Goal: Information Seeking & Learning: Find specific fact

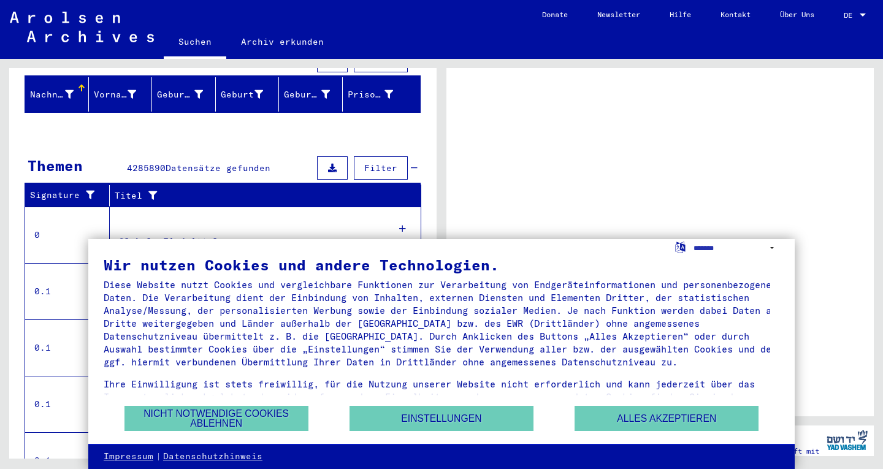
scroll to position [202, 0]
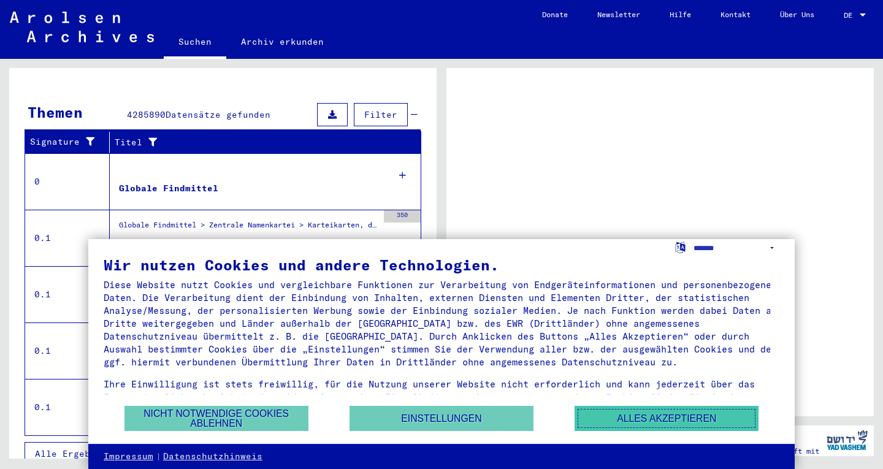
click at [640, 420] on button "Alles akzeptieren" at bounding box center [667, 418] width 184 height 25
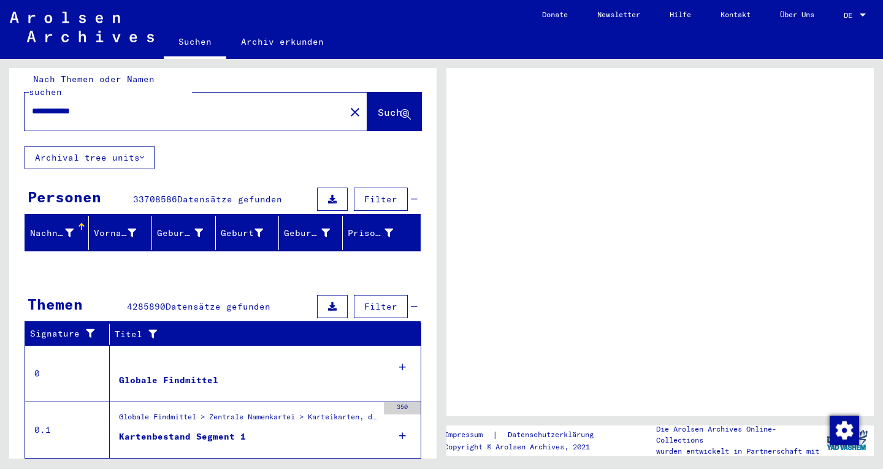
scroll to position [0, 0]
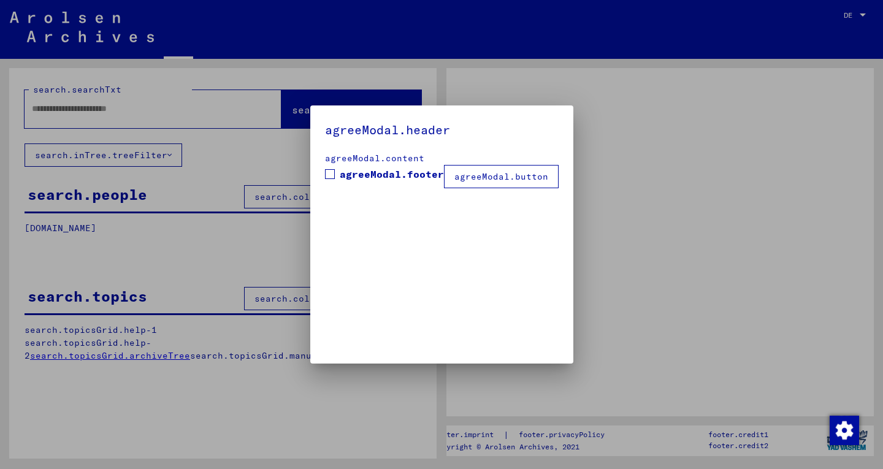
type input "**********"
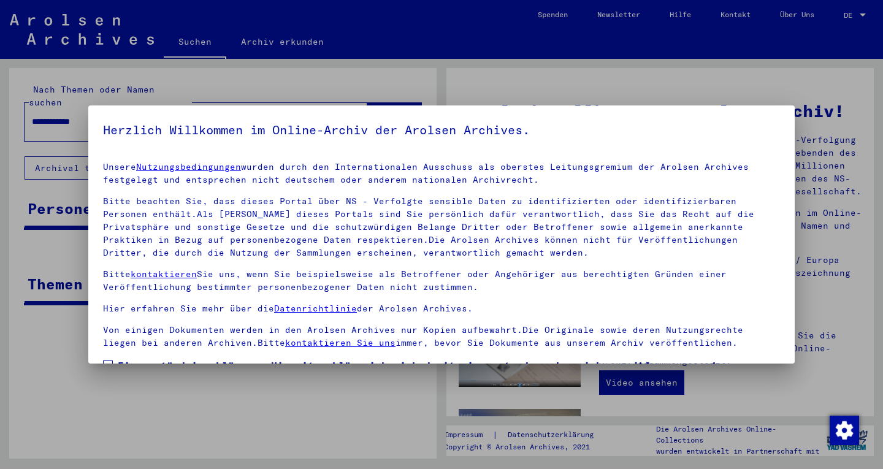
scroll to position [98, 0]
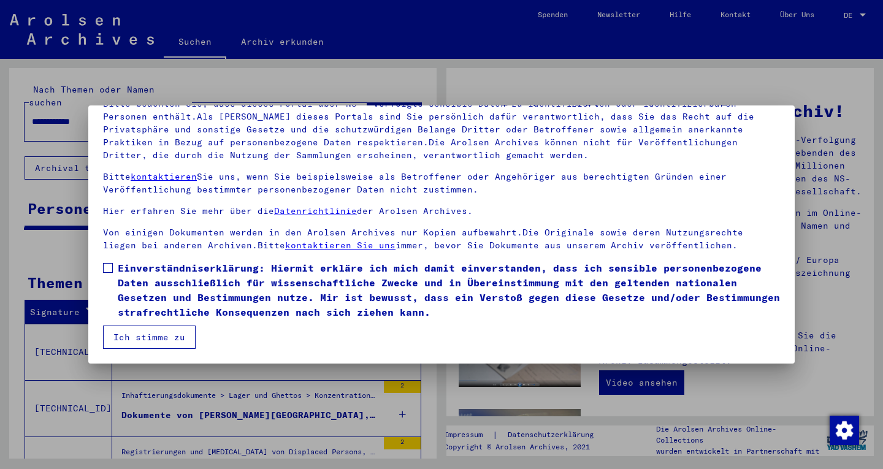
click at [159, 343] on button "Ich stimme zu" at bounding box center [149, 337] width 93 height 23
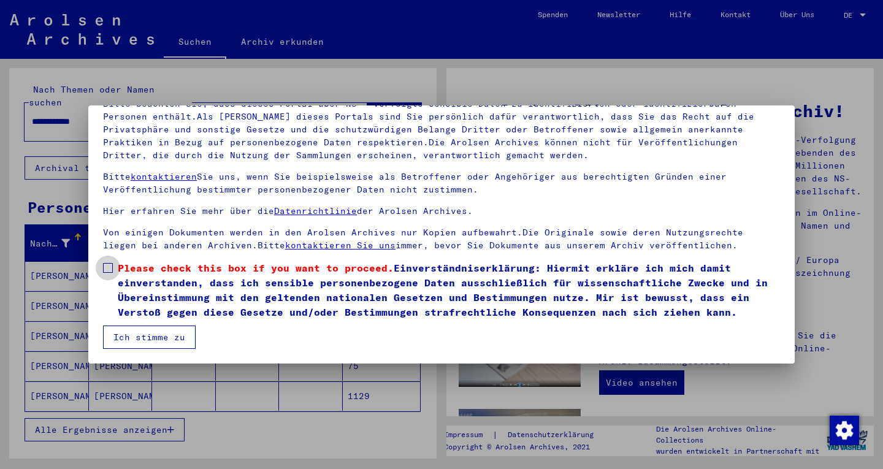
click at [111, 267] on span at bounding box center [108, 268] width 10 height 10
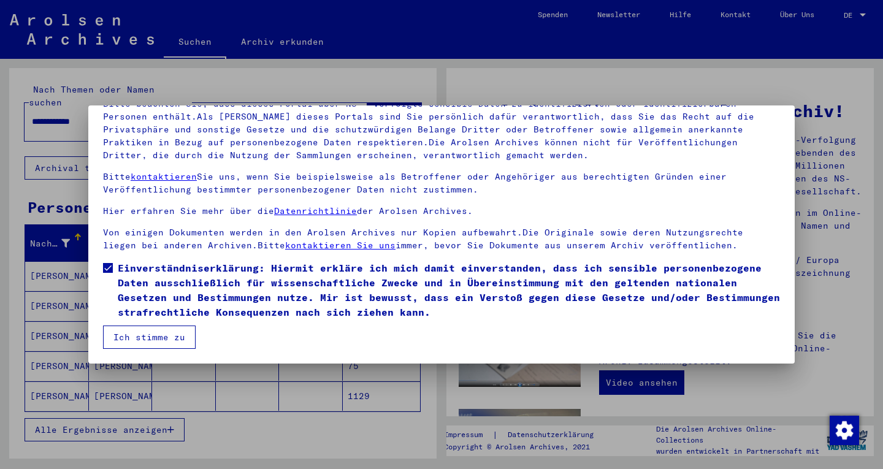
click at [133, 342] on button "Ich stimme zu" at bounding box center [149, 337] width 93 height 23
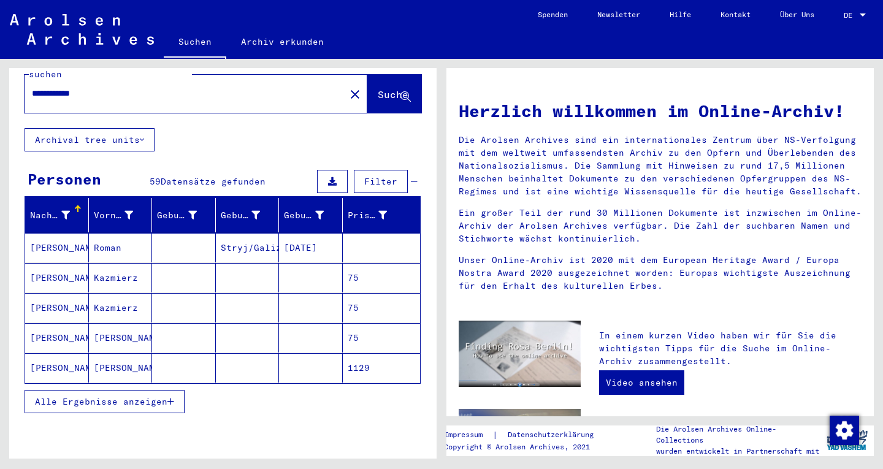
scroll to position [123, 0]
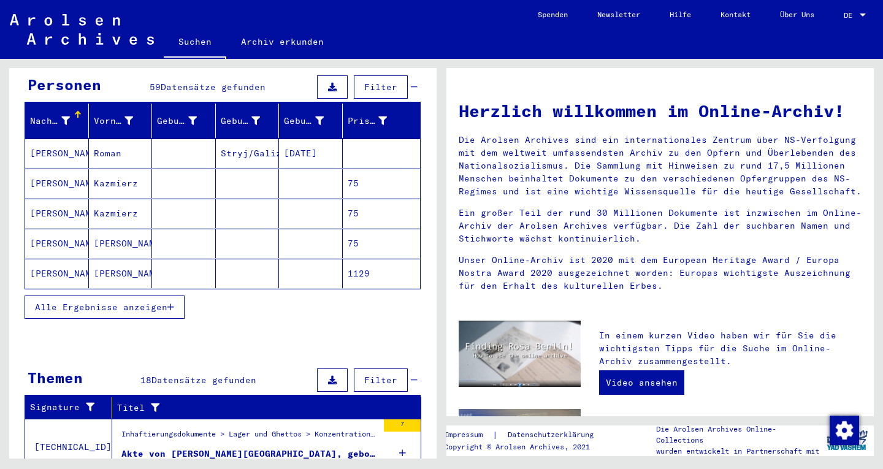
click at [129, 296] on button "Alle Ergebnisse anzeigen" at bounding box center [105, 307] width 160 height 23
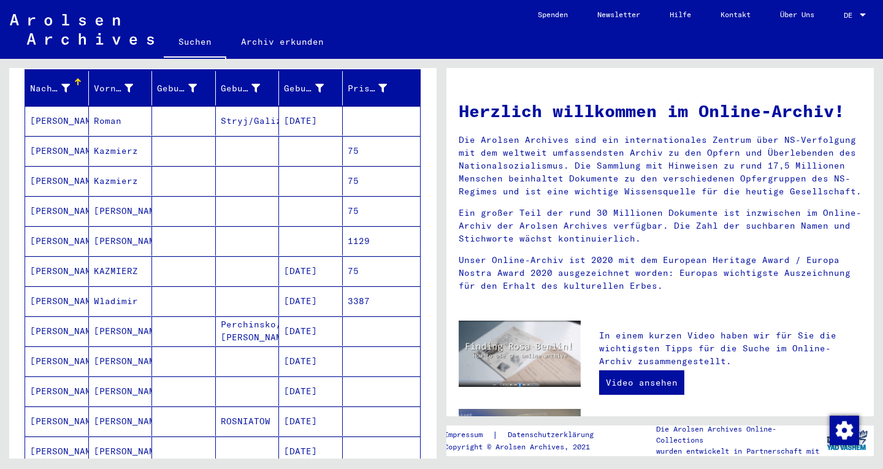
scroll to position [184, 0]
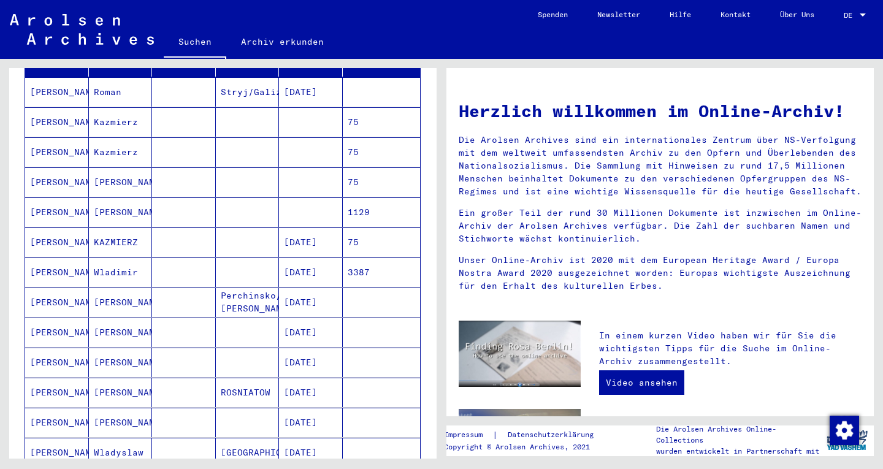
click at [123, 258] on mat-cell "Wladimir" at bounding box center [121, 272] width 64 height 29
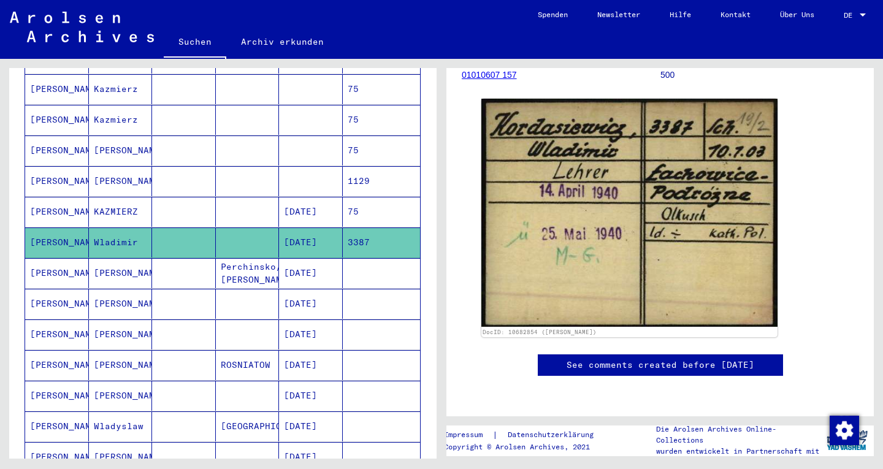
scroll to position [184, 0]
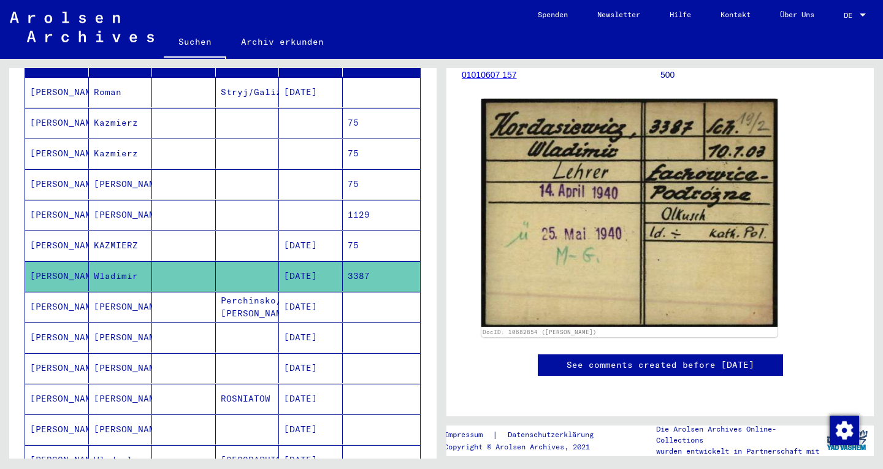
click at [123, 244] on mat-cell "KAZMIERZ" at bounding box center [121, 246] width 64 height 30
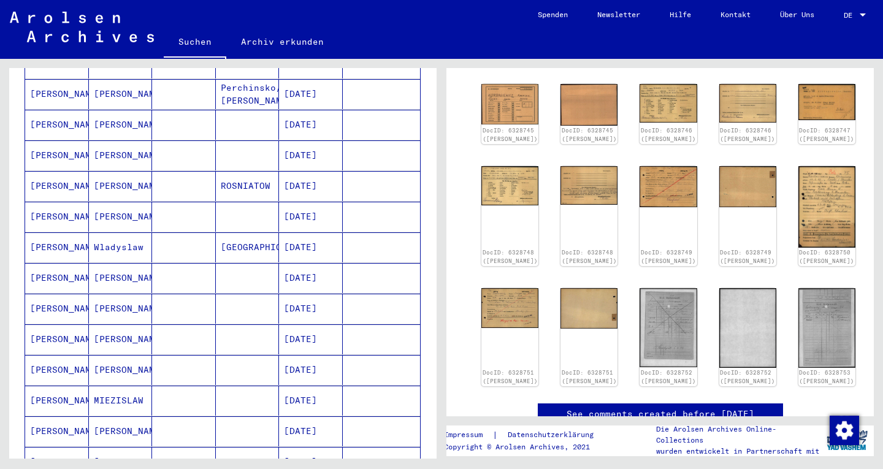
scroll to position [429, 0]
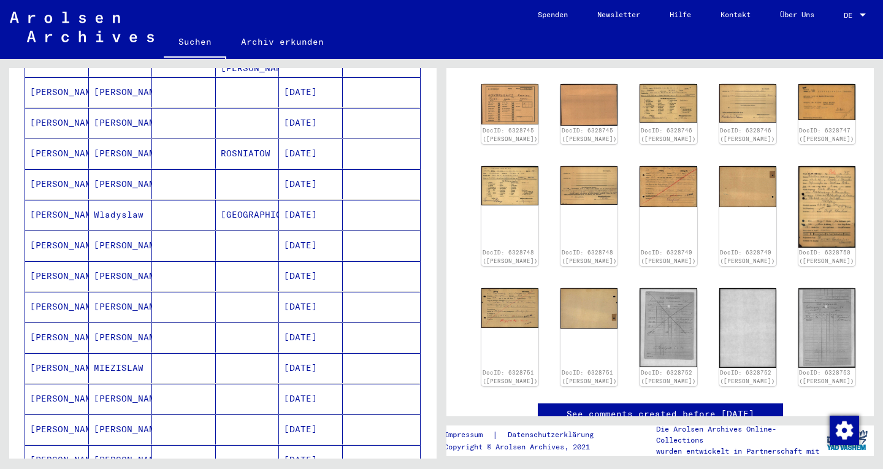
click at [121, 231] on mat-cell "[PERSON_NAME]" at bounding box center [121, 246] width 64 height 30
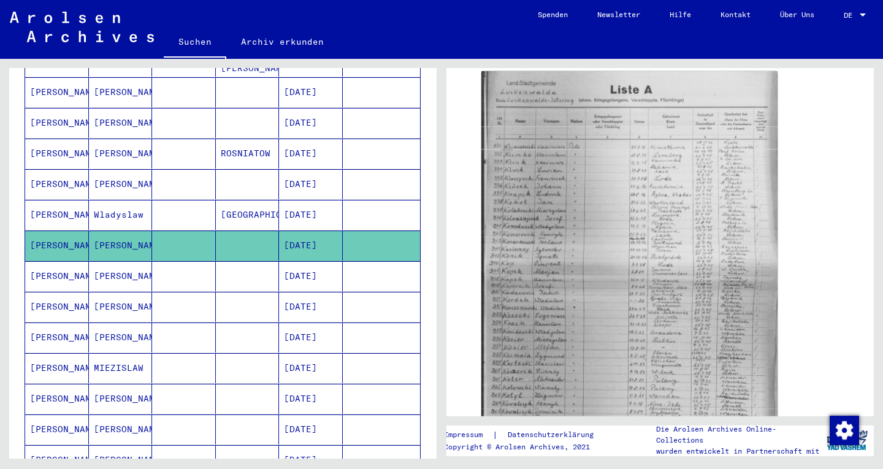
scroll to position [368, 0]
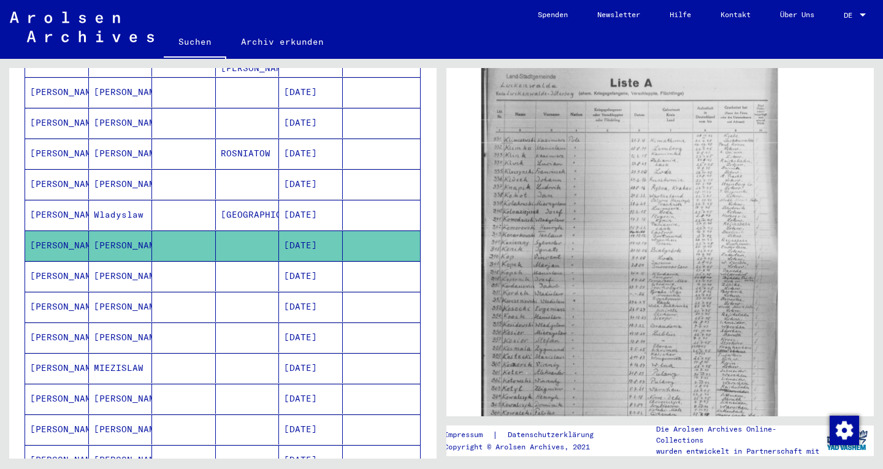
click at [142, 261] on mat-cell "[PERSON_NAME]" at bounding box center [121, 276] width 64 height 30
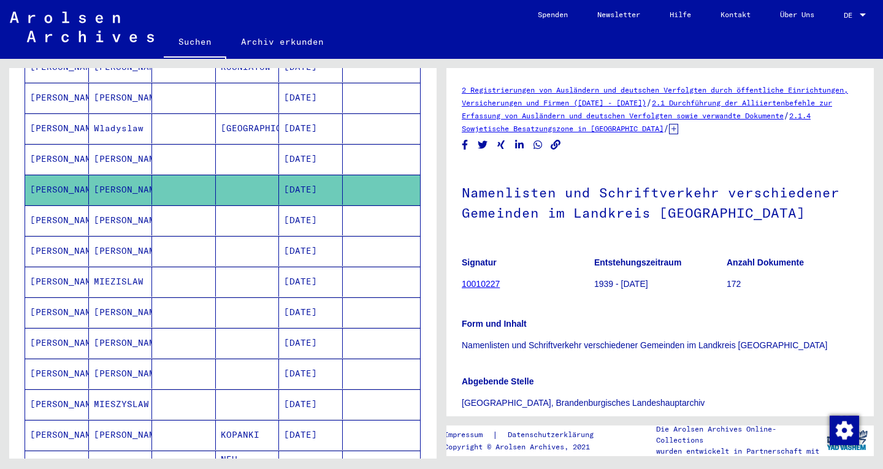
scroll to position [552, 0]
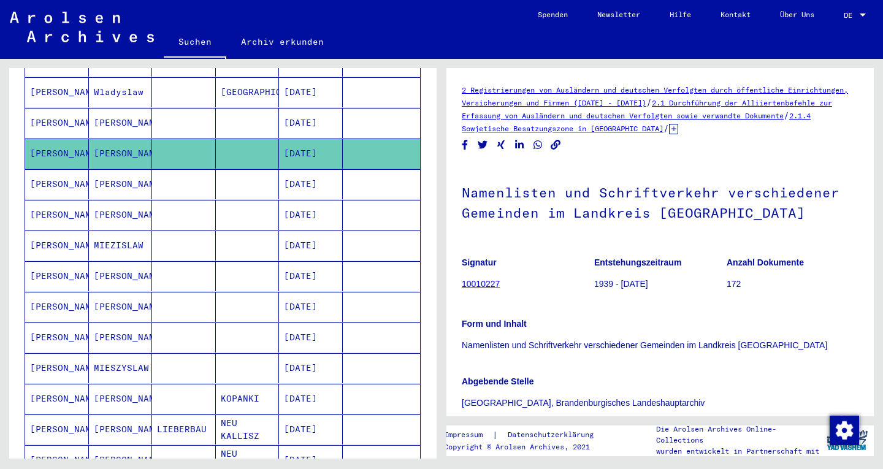
click at [115, 206] on mat-cell "[PERSON_NAME]" at bounding box center [121, 215] width 64 height 30
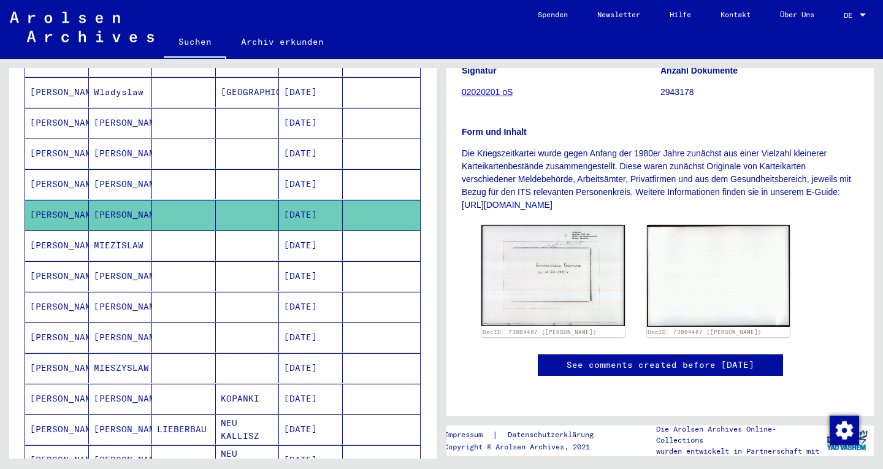
scroll to position [307, 0]
click at [126, 233] on mat-cell "MIEZISLAW" at bounding box center [121, 246] width 64 height 30
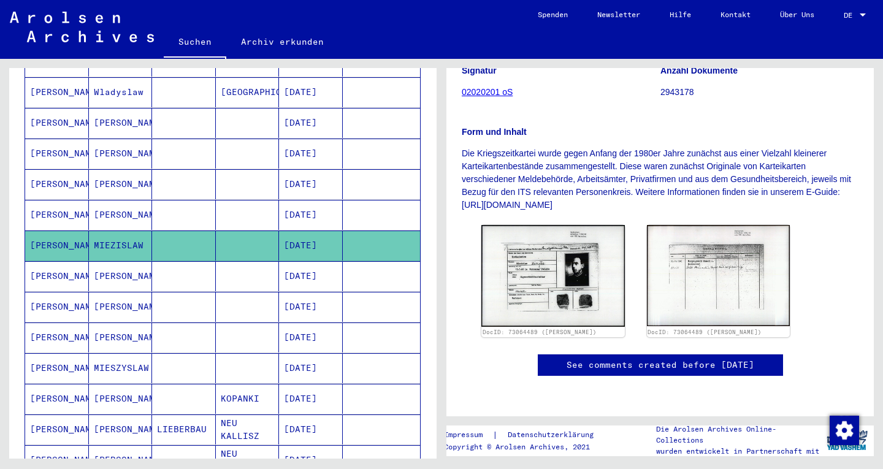
scroll to position [307, 0]
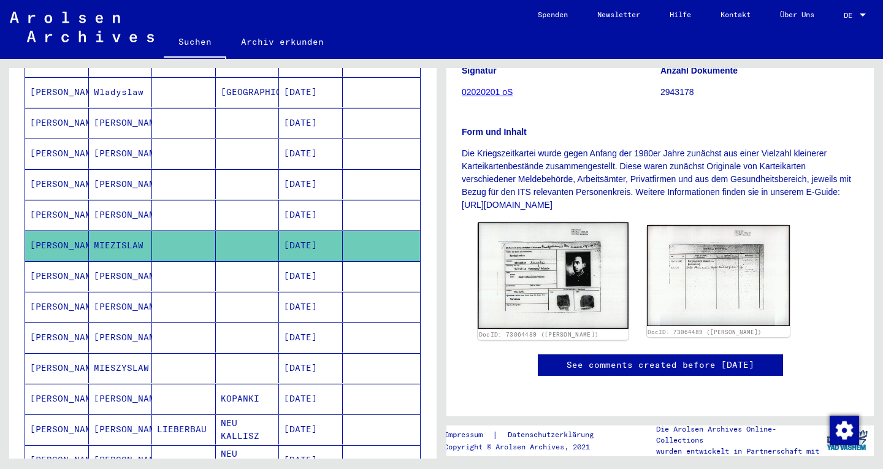
click at [548, 223] on img at bounding box center [553, 276] width 150 height 107
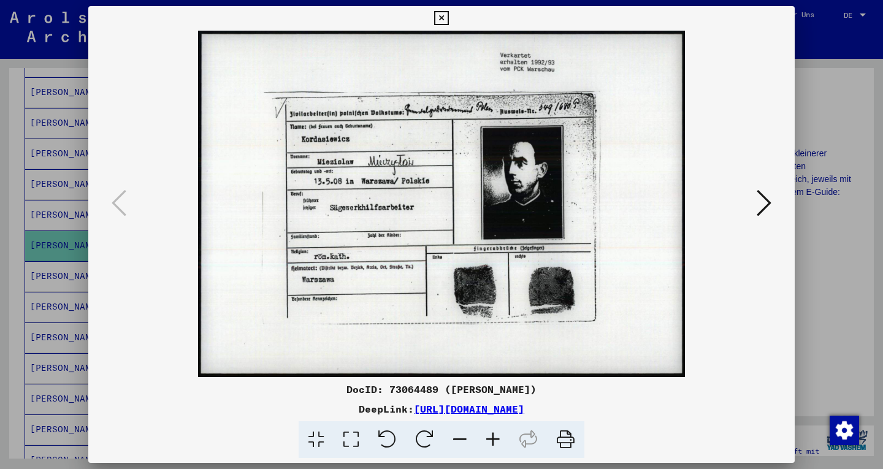
click at [96, 182] on div at bounding box center [441, 204] width 707 height 347
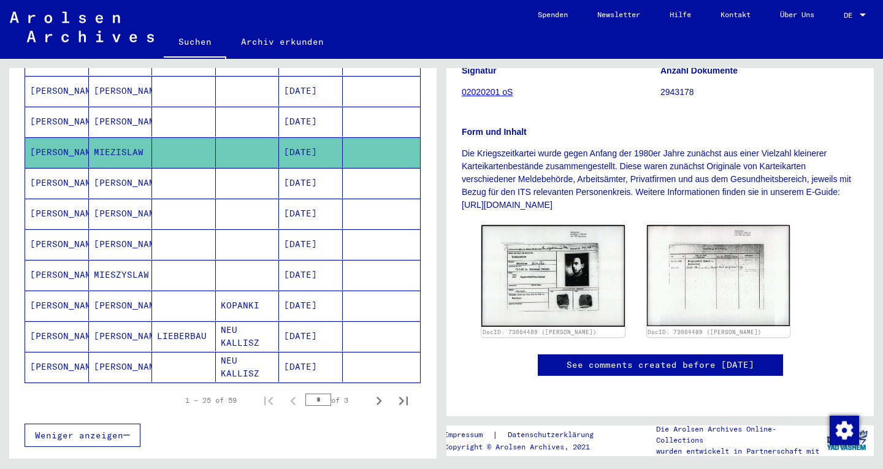
scroll to position [675, 0]
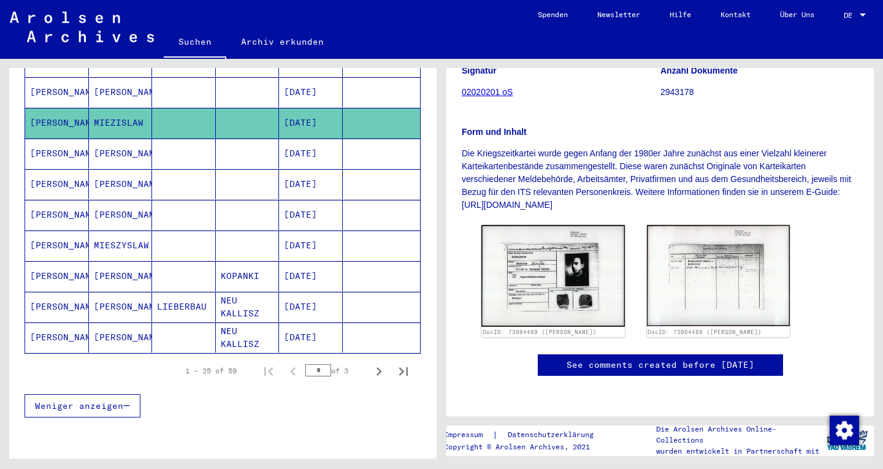
click at [134, 200] on mat-cell "[PERSON_NAME]" at bounding box center [121, 215] width 64 height 30
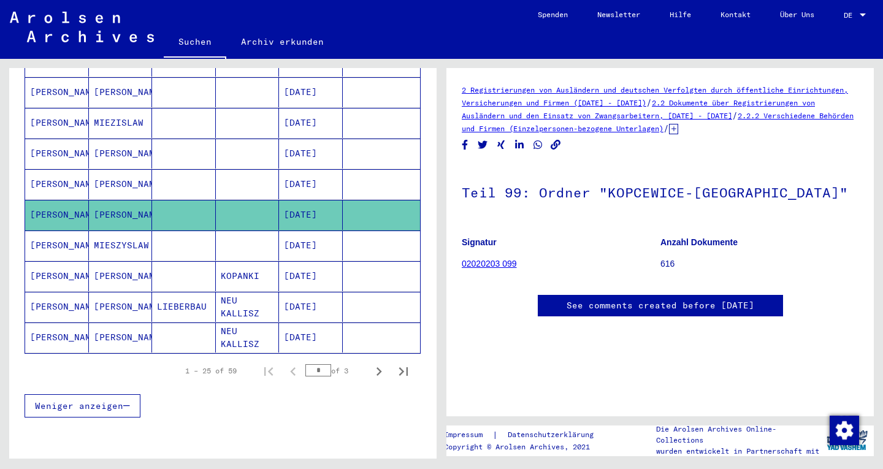
drag, startPoint x: 391, startPoint y: 358, endPoint x: 382, endPoint y: 376, distance: 20.3
click at [382, 388] on div "Weniger anzeigen" at bounding box center [223, 406] width 396 height 36
click at [395, 363] on icon "Last page" at bounding box center [403, 371] width 17 height 17
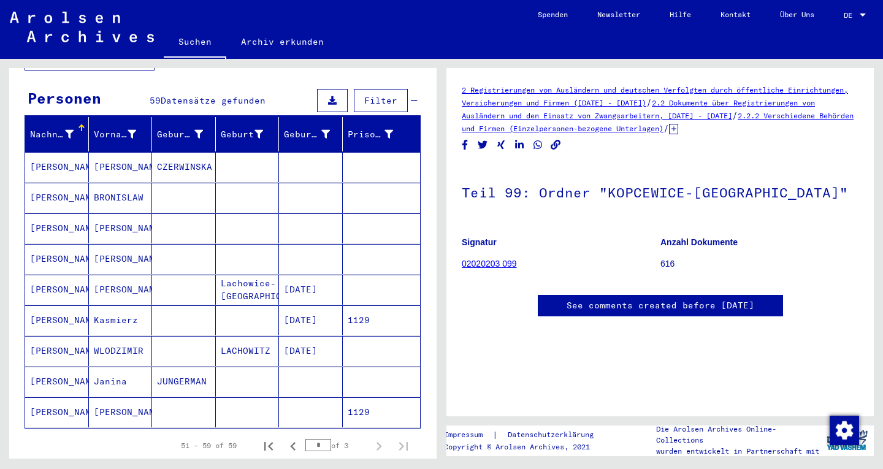
click at [128, 286] on mat-cell "[PERSON_NAME]" at bounding box center [121, 290] width 64 height 30
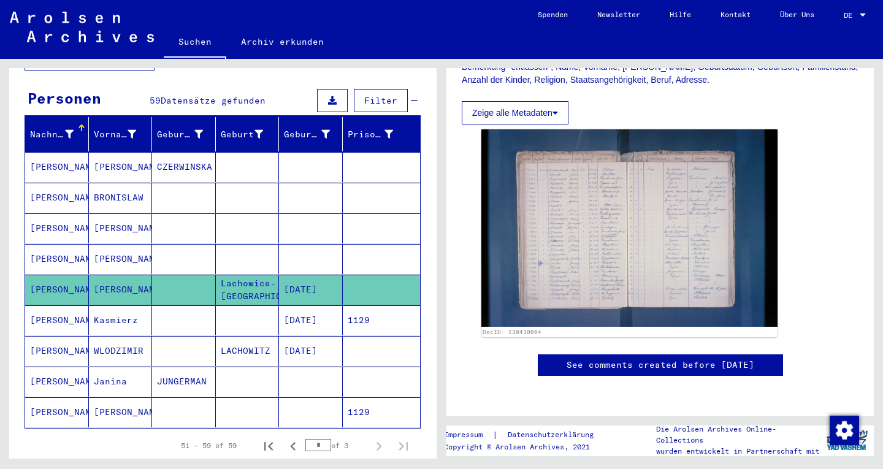
click at [122, 347] on mat-cell "WLODZIMIR" at bounding box center [121, 351] width 64 height 30
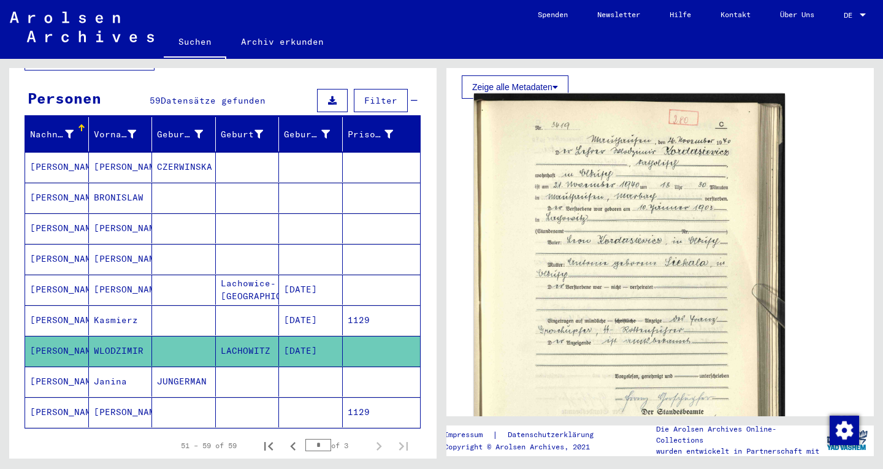
click at [576, 234] on img at bounding box center [629, 302] width 311 height 417
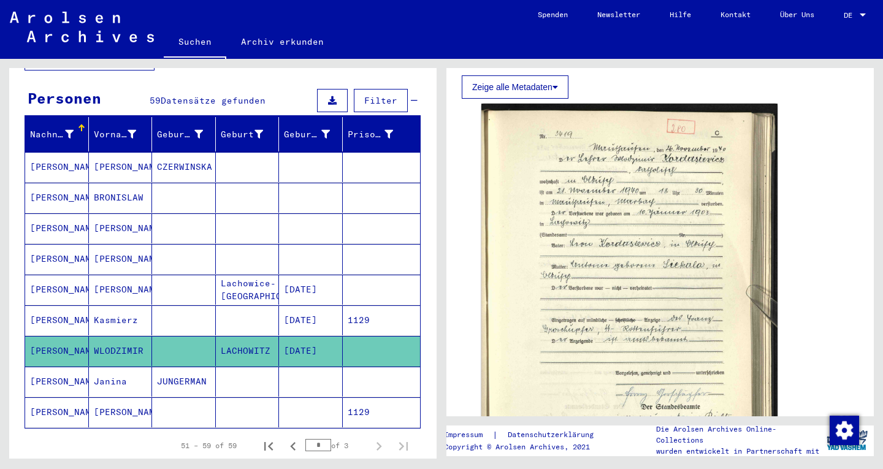
click at [120, 277] on mat-cell "[PERSON_NAME]" at bounding box center [121, 290] width 64 height 30
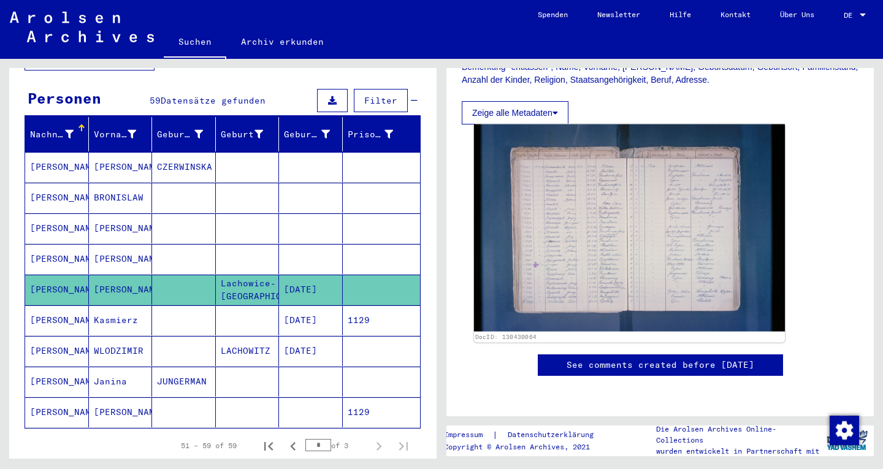
scroll to position [307, 0]
click at [580, 224] on img at bounding box center [629, 228] width 311 height 207
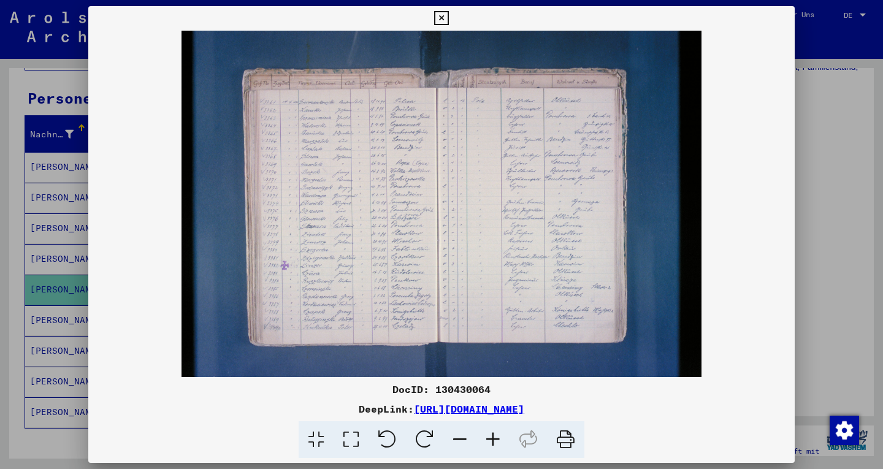
click at [851, 159] on div at bounding box center [441, 234] width 883 height 469
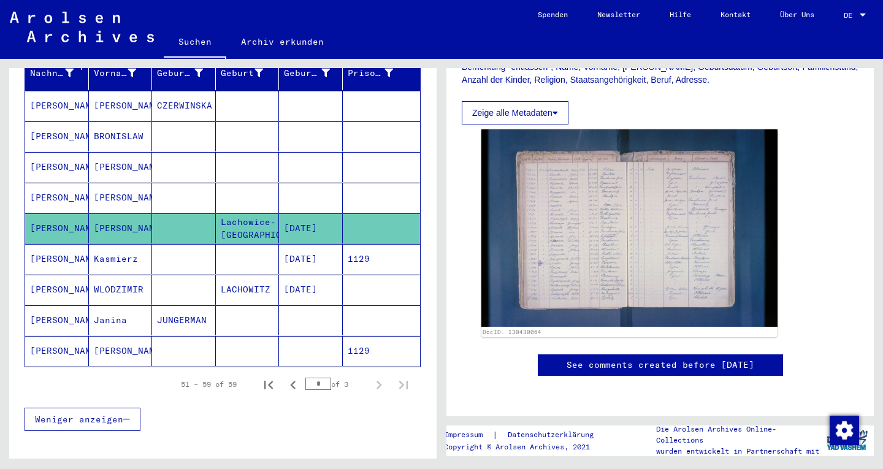
scroll to position [170, 0]
click at [112, 275] on mat-cell "WLODZIMIR" at bounding box center [121, 290] width 64 height 30
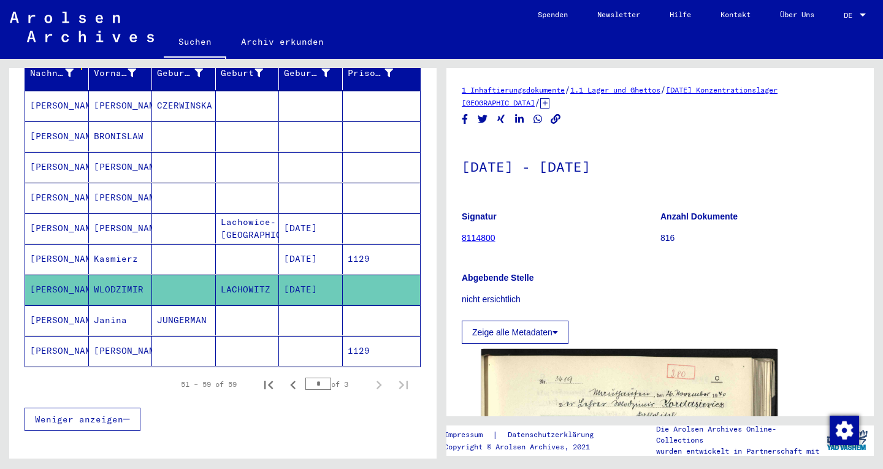
click at [128, 345] on mat-cell "[PERSON_NAME]" at bounding box center [121, 351] width 64 height 30
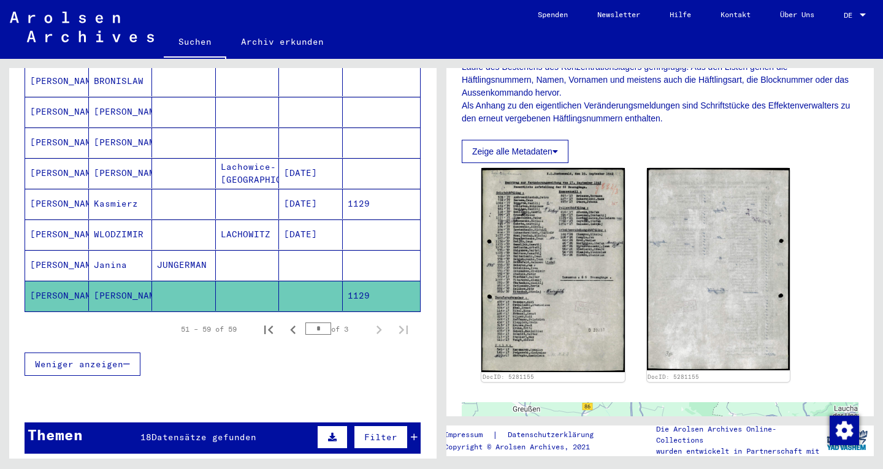
scroll to position [232, 0]
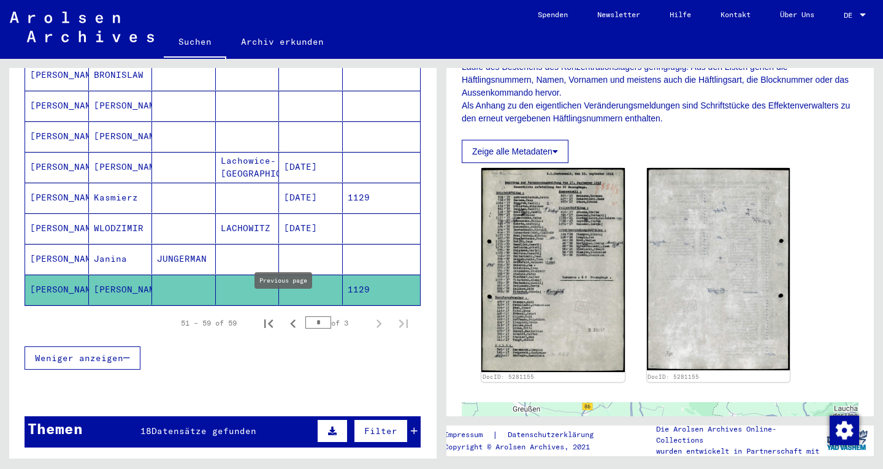
click at [285, 315] on icon "Previous page" at bounding box center [293, 323] width 17 height 17
type input "*"
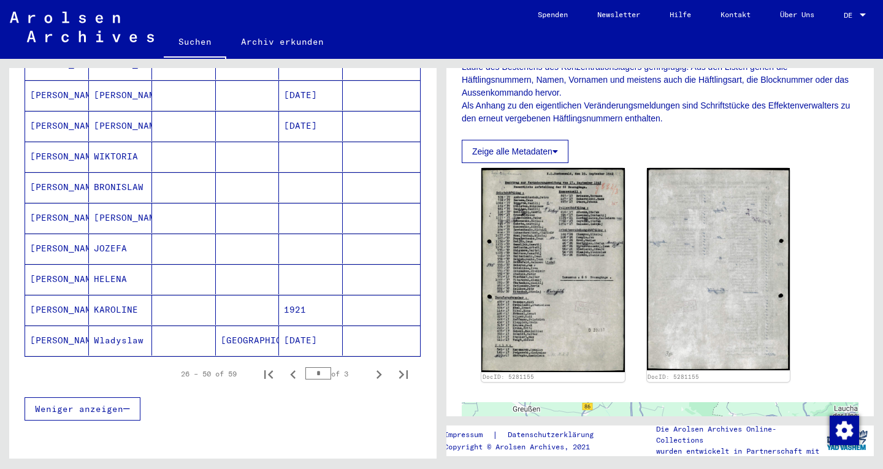
scroll to position [675, 0]
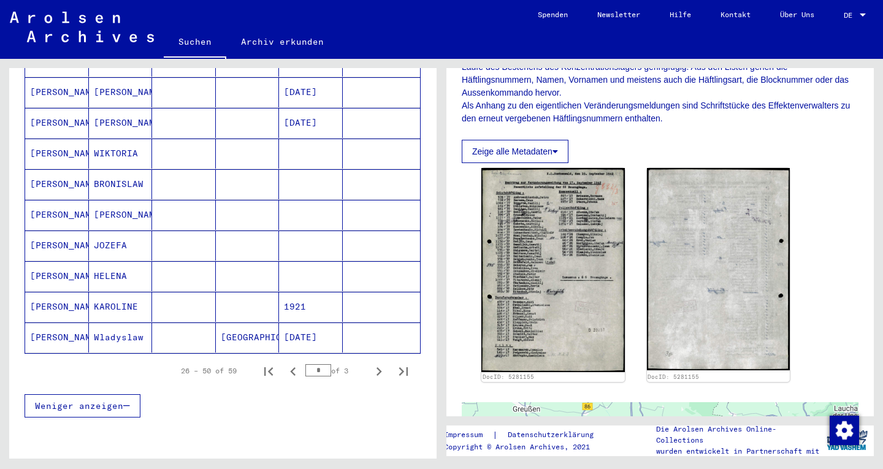
click at [136, 323] on mat-cell "Wladyslaw" at bounding box center [121, 338] width 64 height 30
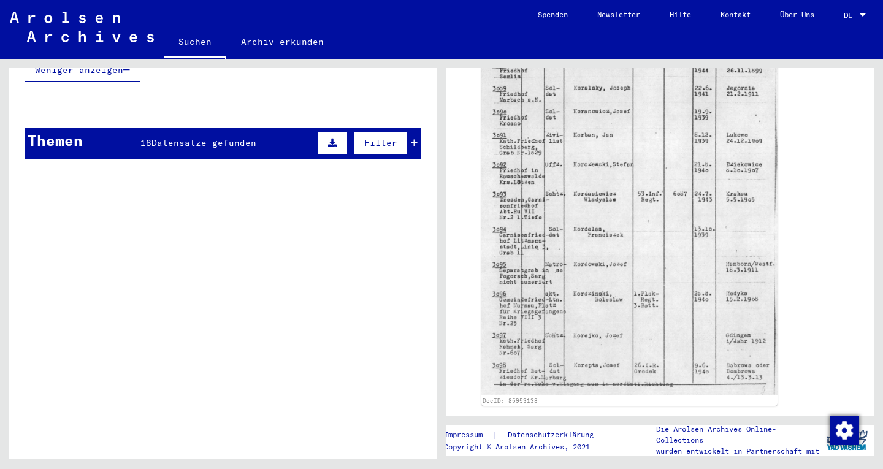
scroll to position [1029, 0]
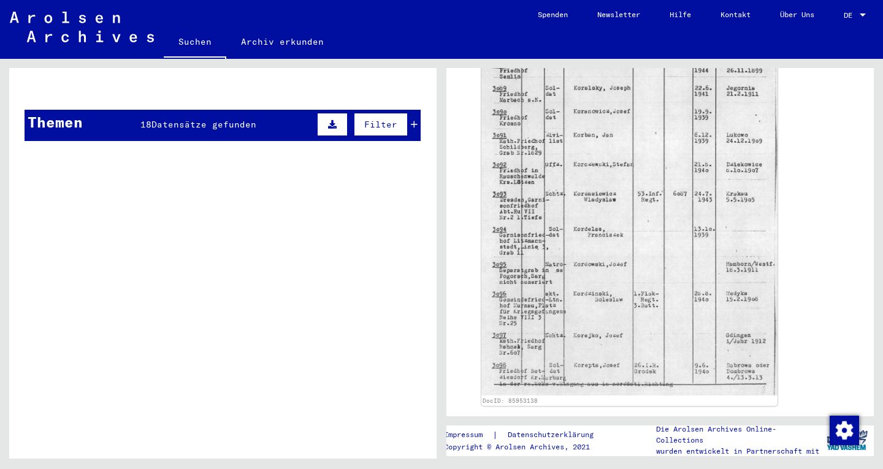
click at [13, 110] on yv-its-grid-expansion-panel "Themen 18 Datensätze gefunden Filter Signature Titel [TECHNICAL_ID] Inhaftierun…" at bounding box center [222, 130] width 427 height 41
click at [63, 111] on div "Themen" at bounding box center [55, 122] width 55 height 22
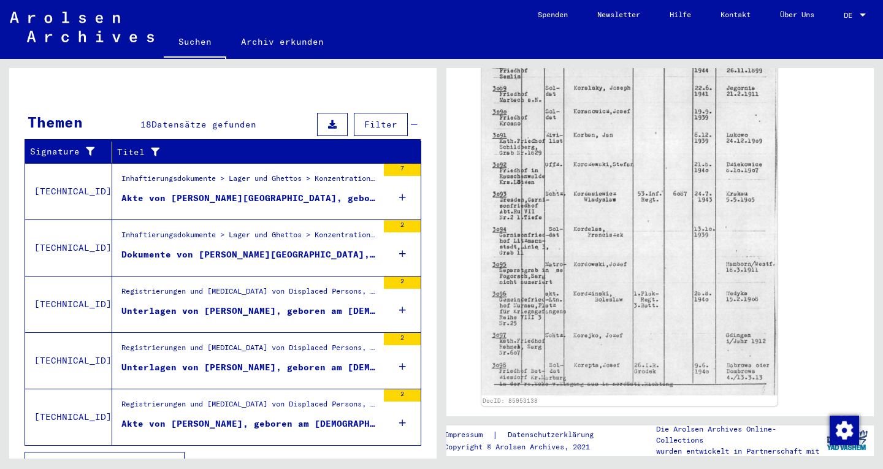
click at [267, 192] on div "Akte von [PERSON_NAME][GEOGRAPHIC_DATA], geboren am [DEMOGRAPHIC_DATA]" at bounding box center [249, 198] width 256 height 13
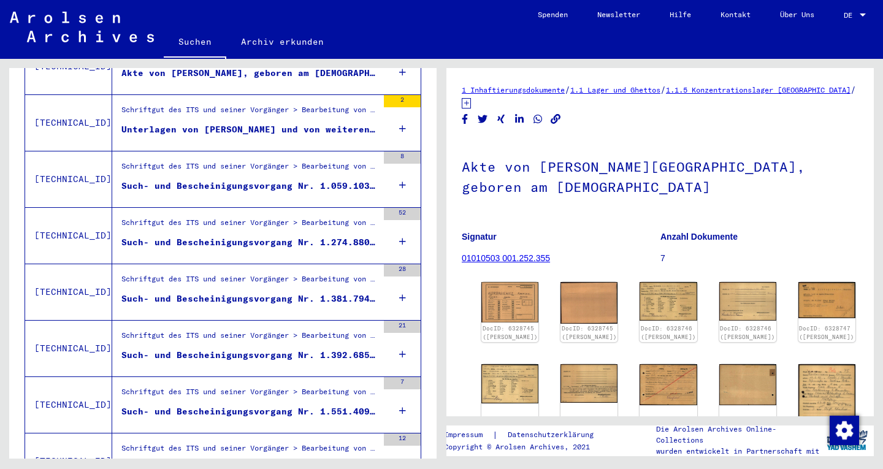
scroll to position [525, 0]
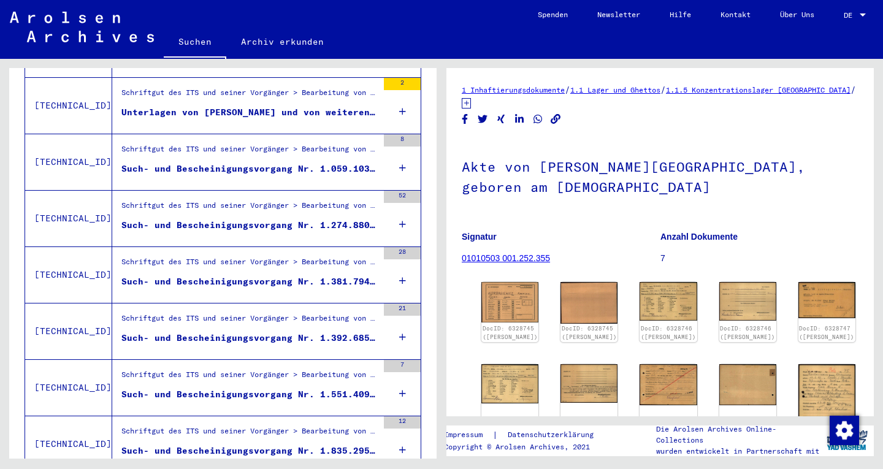
click at [269, 163] on figure "Such- und Bescheinigungsvorgang Nr. 1.059.103 für [PERSON_NAME] geboren [DEMOGR…" at bounding box center [249, 172] width 256 height 18
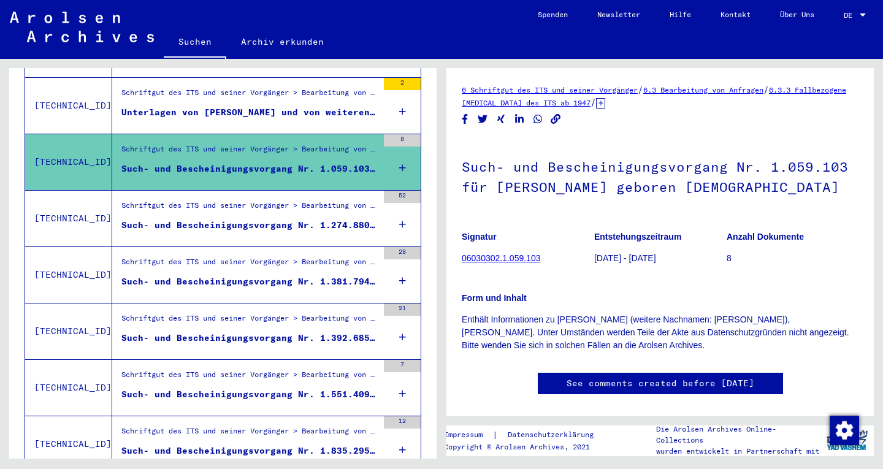
click at [247, 219] on div "Such- und Bescheinigungsvorgang Nr. 1.274.880 für [PERSON_NAME] geboren [DEMOGR…" at bounding box center [249, 225] width 256 height 13
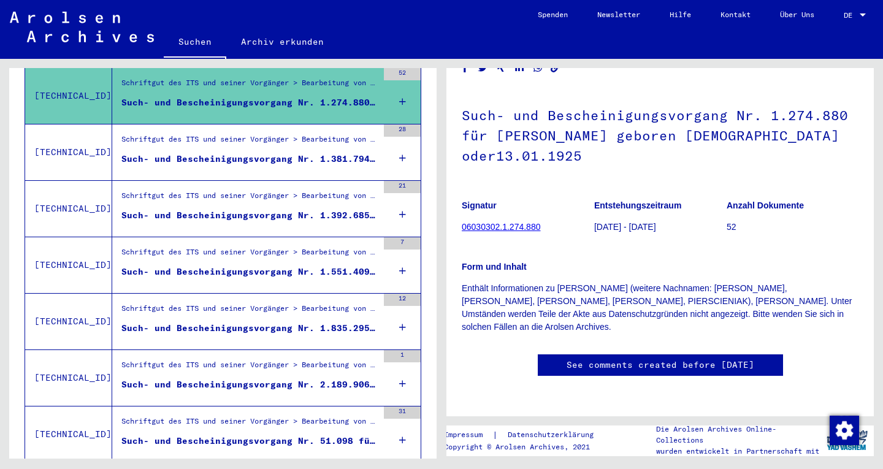
click at [253, 153] on div "Such- und Bescheinigungsvorgang Nr. 1.381.794 für [PERSON_NAME] geboren [DEMOGR…" at bounding box center [249, 159] width 256 height 13
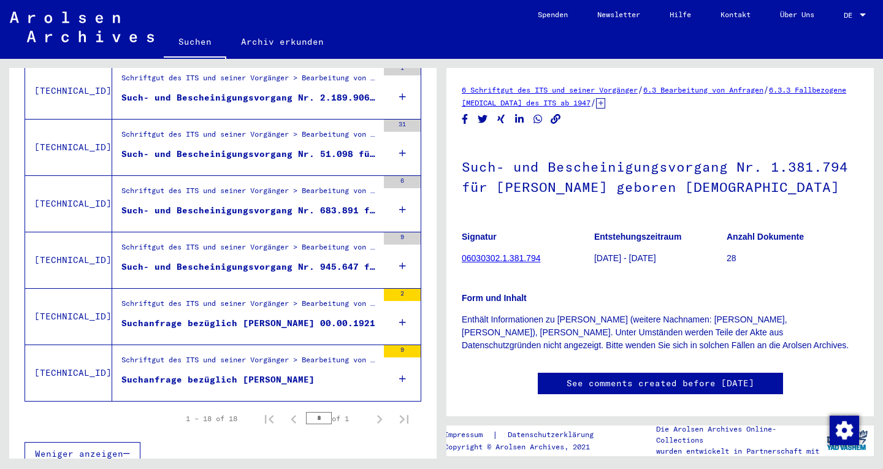
click at [255, 264] on figure "Such- und Bescheinigungsvorgang Nr. 945.647 für [PERSON_NAME] geboren [DEMOGRAP…" at bounding box center [249, 270] width 256 height 18
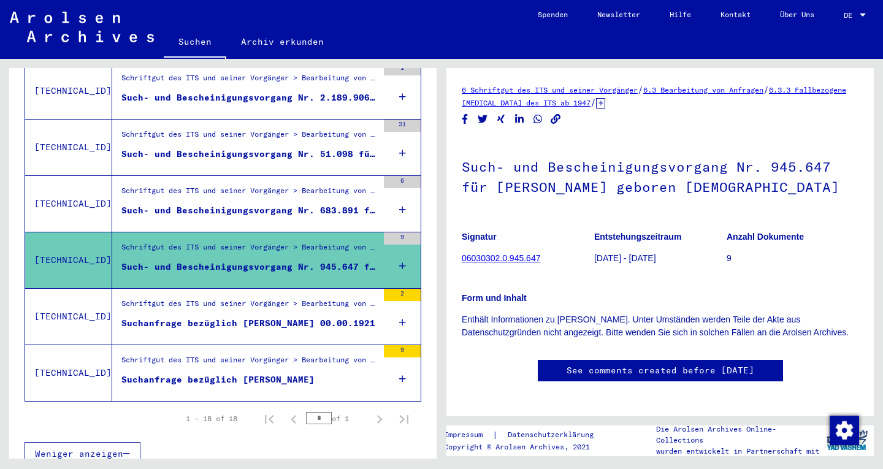
click at [255, 204] on div "Such- und Bescheinigungsvorgang Nr. 683.891 für [GEOGRAPHIC_DATA][PERSON_NAME] …" at bounding box center [249, 210] width 256 height 13
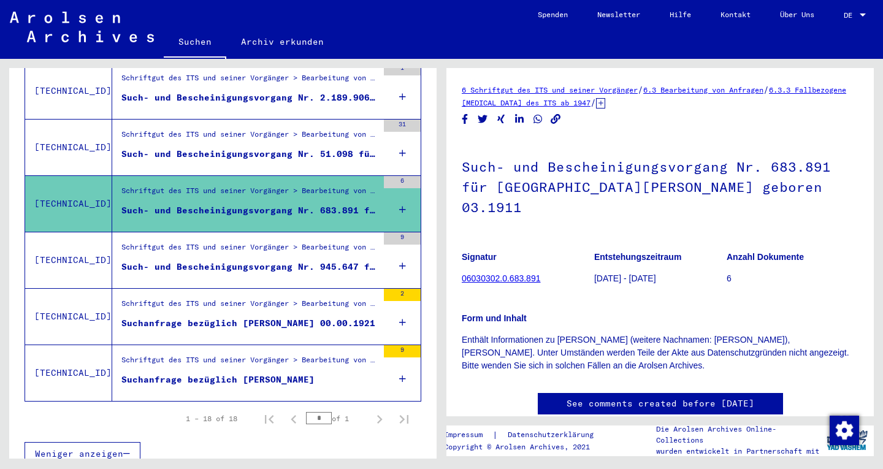
click at [237, 131] on div "Schriftgut des ITS und seiner Vorgänger > Bearbeitung von Anfragen > Fallbezoge…" at bounding box center [249, 137] width 256 height 17
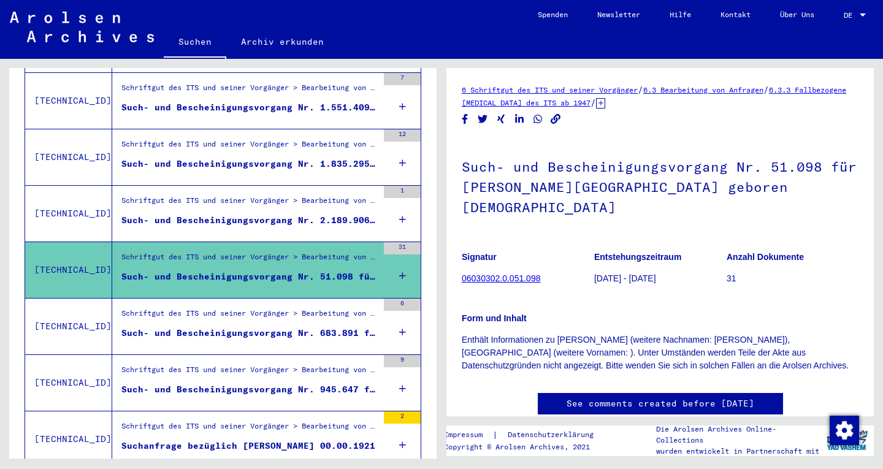
click at [234, 195] on div "Schriftgut des ITS und seiner Vorgänger > Bearbeitung von Anfragen > Fallbezoge…" at bounding box center [249, 203] width 256 height 17
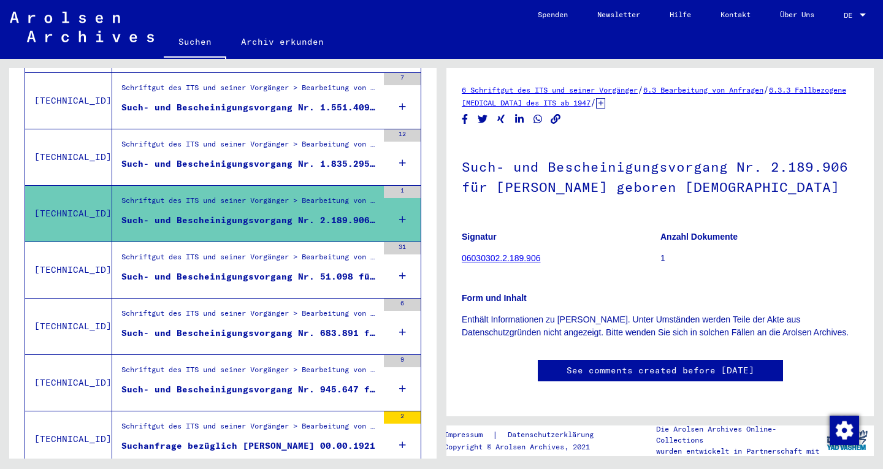
click at [232, 139] on div "Schriftgut des ITS und seiner Vorgänger > Bearbeitung von Anfragen > Fallbezoge…" at bounding box center [249, 147] width 256 height 17
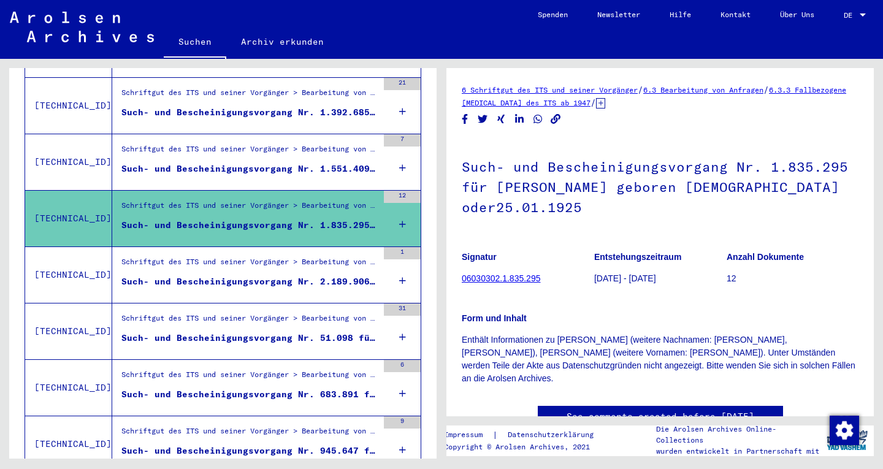
click at [234, 144] on div "Schriftgut des ITS und seiner Vorgänger > Bearbeitung von Anfragen > Fallbezoge…" at bounding box center [249, 152] width 256 height 17
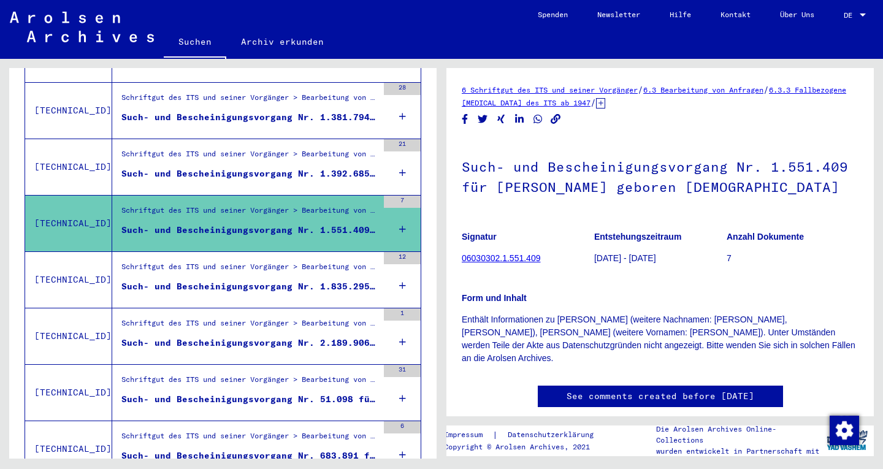
click at [236, 167] on div "Such- und Bescheinigungsvorgang Nr. 1.392.685 für [PERSON_NAME] geboren [DEMOGR…" at bounding box center [249, 173] width 256 height 13
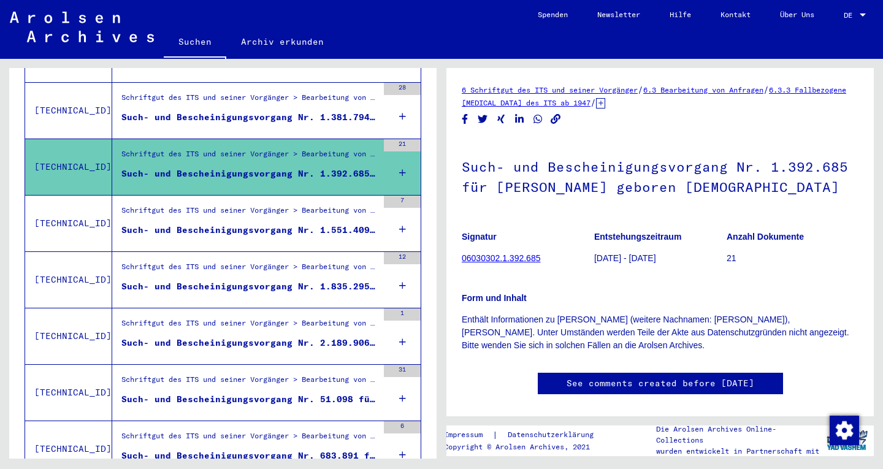
click at [229, 111] on div "Such- und Bescheinigungsvorgang Nr. 1.381.794 für [PERSON_NAME] geboren [DEMOGR…" at bounding box center [249, 117] width 256 height 13
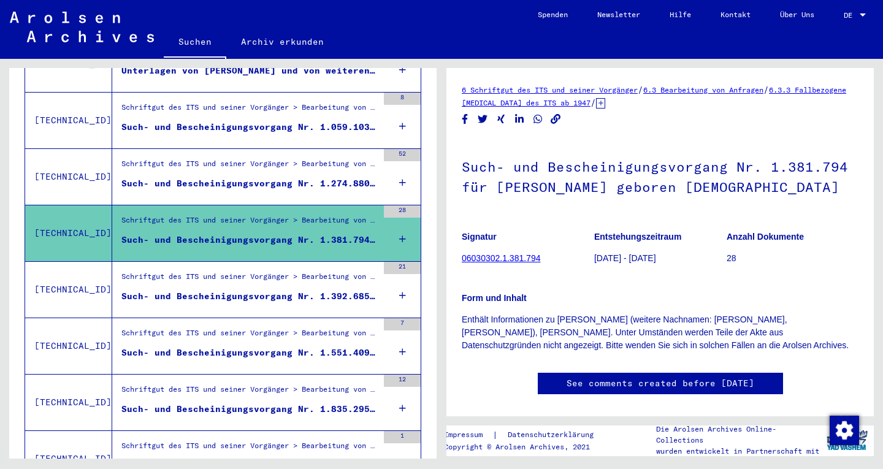
click at [241, 135] on mat-cell at bounding box center [248, 139] width 64 height 30
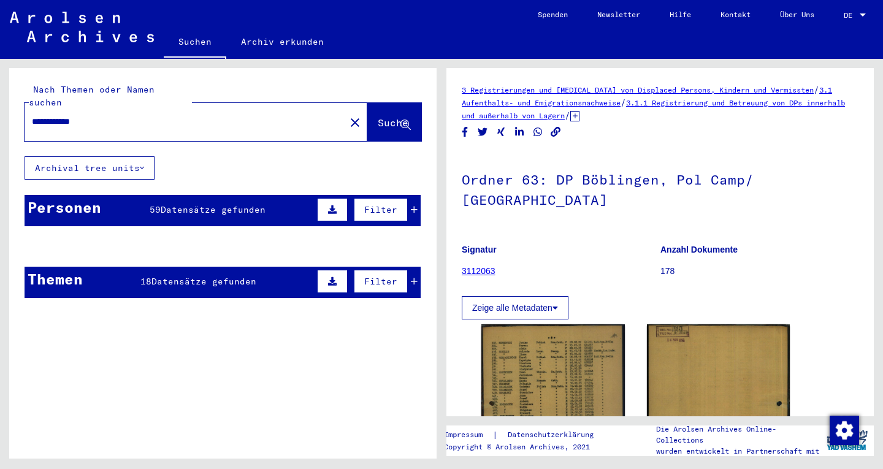
click at [210, 262] on mat-row "[PERSON_NAME] 1932" at bounding box center [222, 276] width 395 height 31
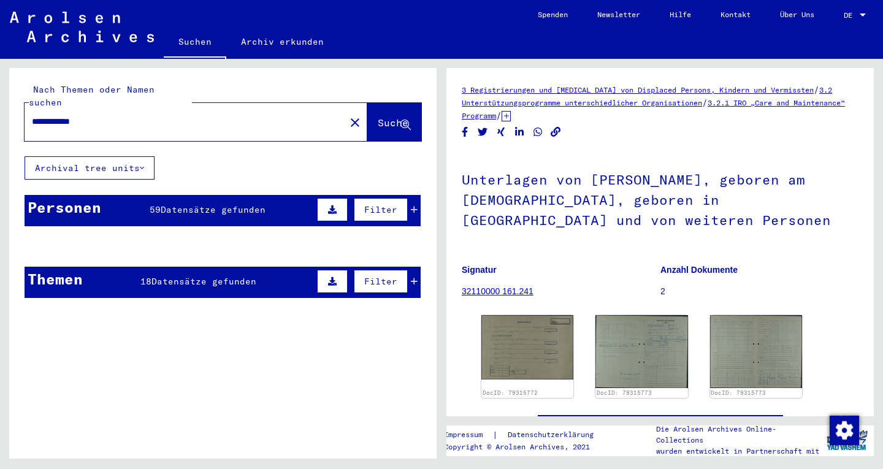
click at [328, 277] on icon at bounding box center [332, 281] width 9 height 9
click at [364, 275] on button "Filter" at bounding box center [381, 281] width 54 height 23
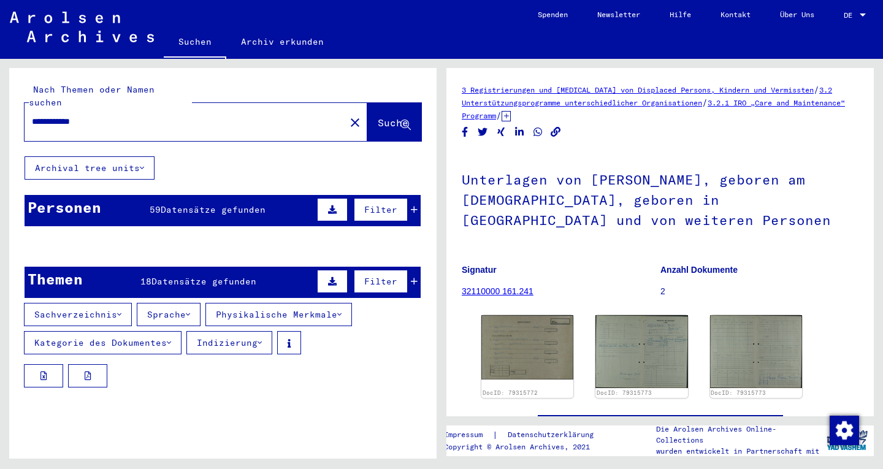
click at [402, 272] on mat-cell at bounding box center [382, 276] width 78 height 30
click at [399, 270] on mat-cell at bounding box center [382, 276] width 78 height 30
click at [404, 269] on mat-cell at bounding box center [382, 276] width 78 height 30
click at [107, 270] on mat-cell "MARIE" at bounding box center [121, 276] width 64 height 30
click at [59, 264] on mat-cell "[PERSON_NAME]" at bounding box center [57, 276] width 64 height 30
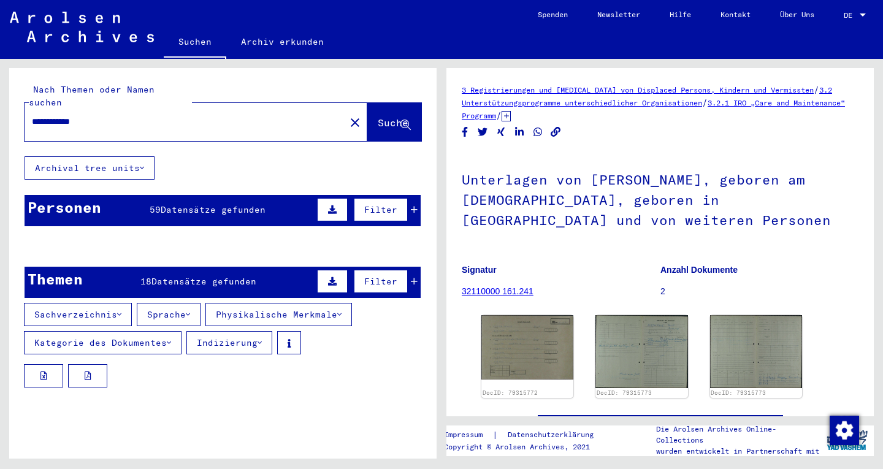
click at [407, 271] on mat-cell at bounding box center [382, 276] width 78 height 30
click at [413, 199] on yv-its-grid-expansion-panel "Personen 59 Datensätze gefunden Filter Nachname Vorname Geburtsname Geburt‏ Geb…" at bounding box center [222, 215] width 427 height 41
click at [411, 205] on icon at bounding box center [414, 209] width 7 height 9
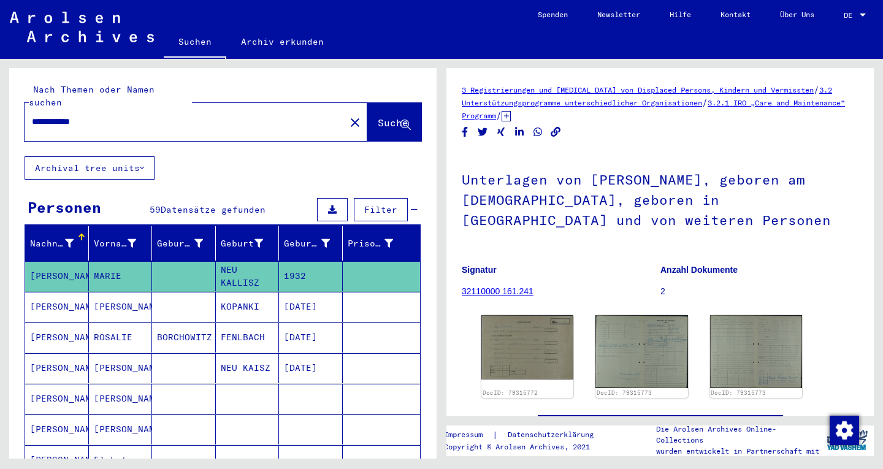
click at [411, 205] on icon at bounding box center [414, 209] width 7 height 9
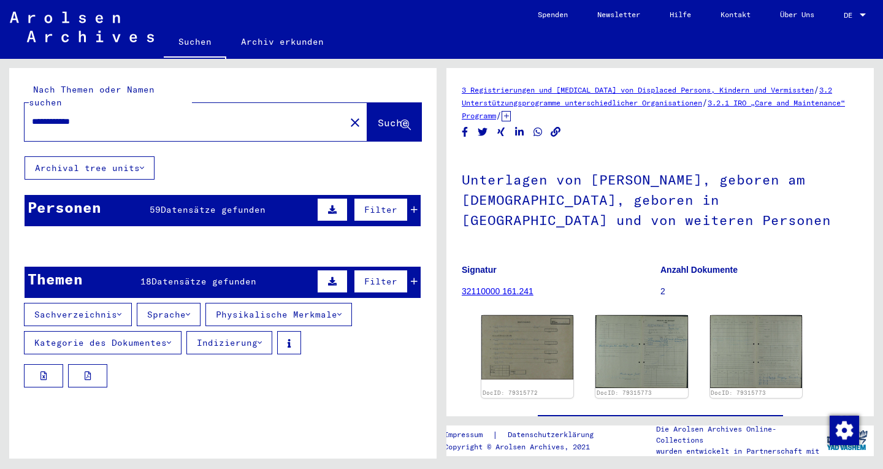
click at [404, 269] on mat-cell at bounding box center [382, 276] width 78 height 30
click at [229, 4] on mat-toolbar "Suchen Archiv erkunden Detailfragen/-infos zu den Dokumenten? Stelle hier einen…" at bounding box center [441, 29] width 883 height 59
click at [165, 266] on mat-cell at bounding box center [184, 276] width 64 height 30
